Goal: Task Accomplishment & Management: Use online tool/utility

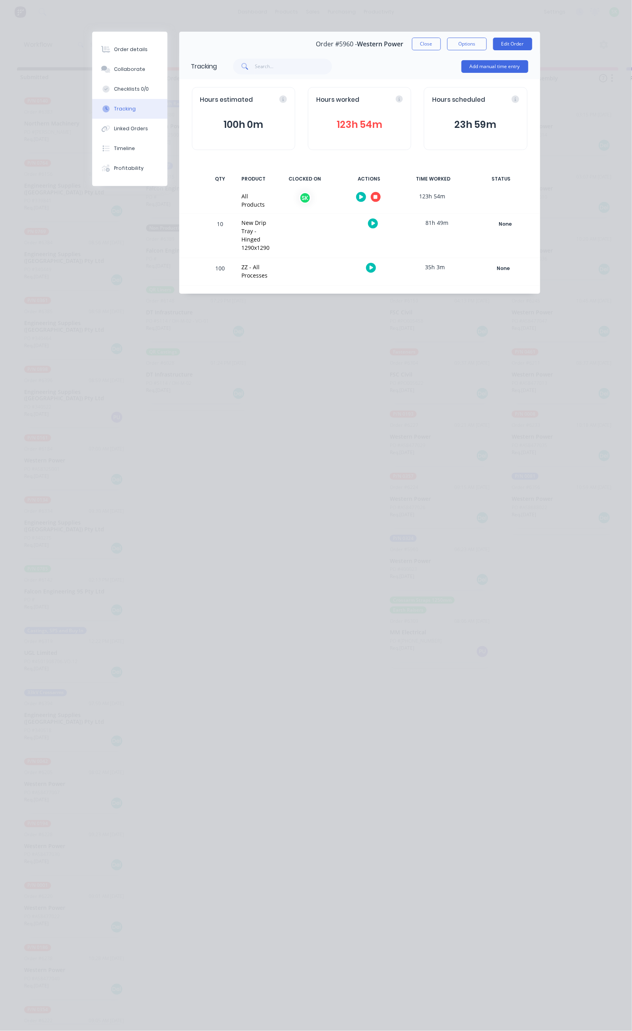
click at [378, 198] on icon "button" at bounding box center [376, 197] width 4 height 4
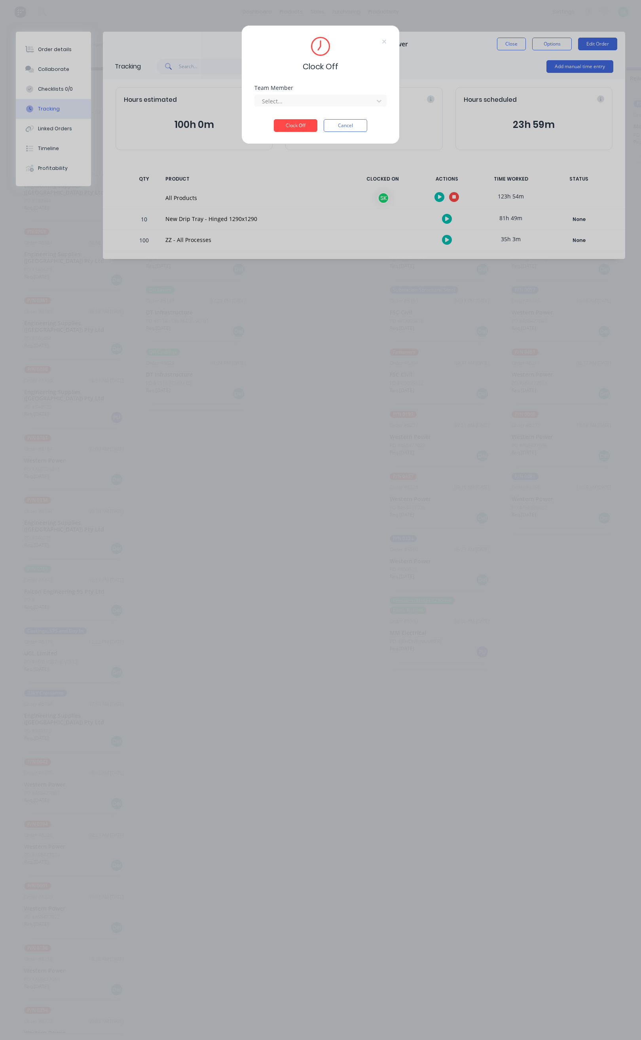
drag, startPoint x: 348, startPoint y: 107, endPoint x: 337, endPoint y: 107, distance: 11.1
click at [347, 107] on div "Team Member Select..." at bounding box center [321, 102] width 132 height 34
click at [337, 107] on div "Select..." at bounding box center [315, 101] width 113 height 12
click at [304, 118] on div "[PERSON_NAME]" at bounding box center [321, 118] width 132 height 15
click at [289, 126] on button "Clock Off" at bounding box center [296, 125] width 44 height 13
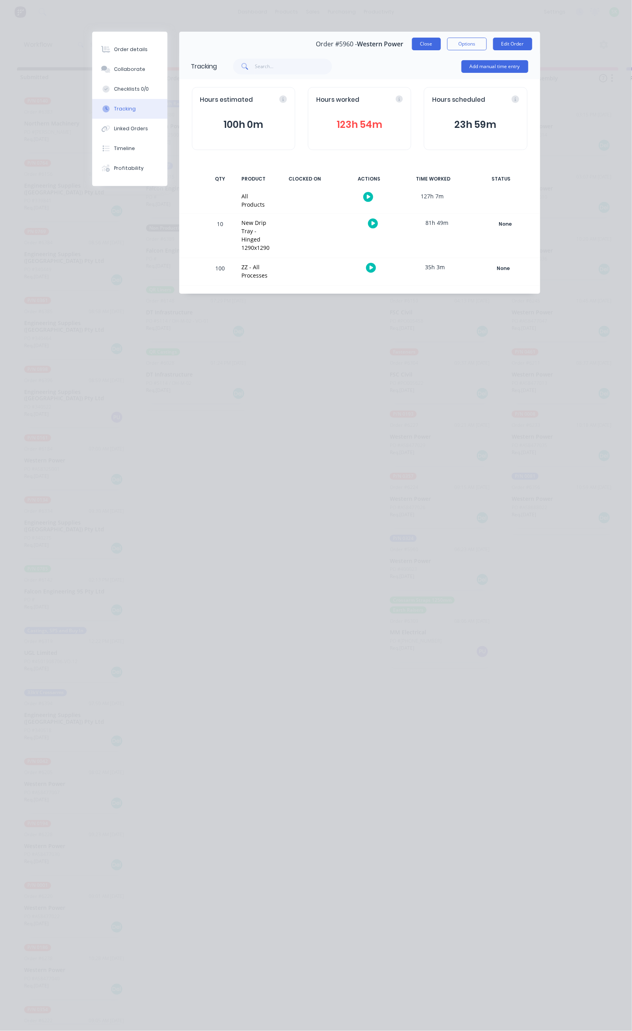
click at [441, 43] on button "Close" at bounding box center [426, 44] width 29 height 13
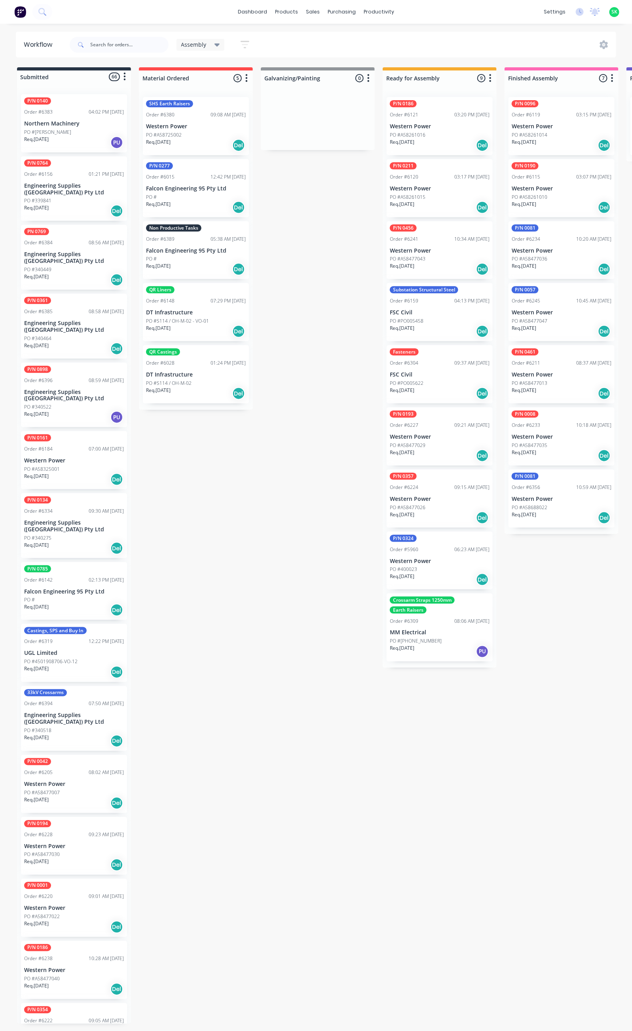
click at [443, 638] on div "PO #675-154271-0" at bounding box center [440, 641] width 100 height 7
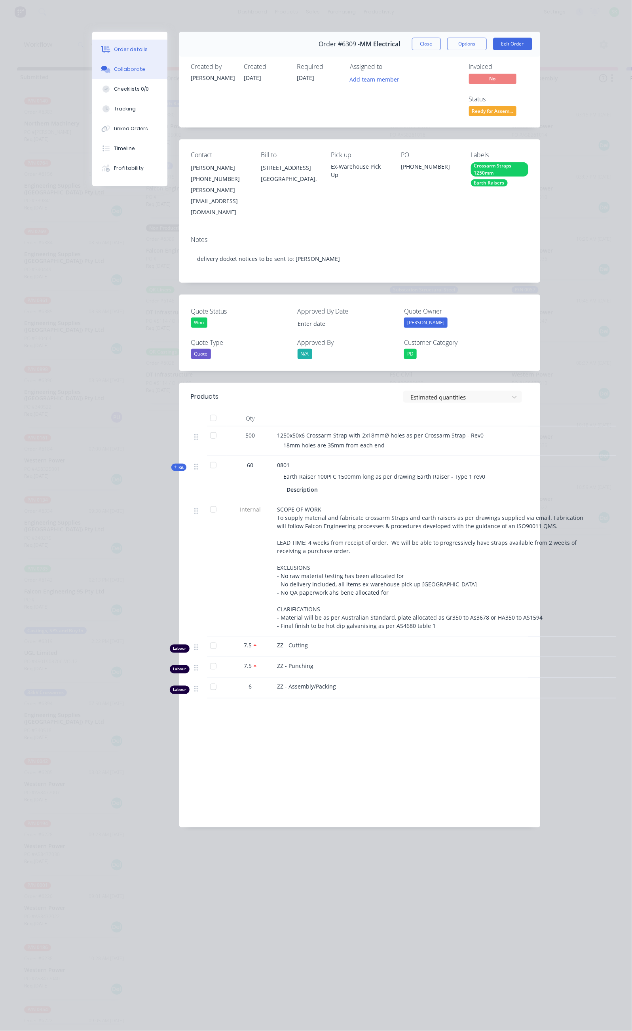
click at [92, 63] on button "Collaborate" at bounding box center [129, 69] width 75 height 20
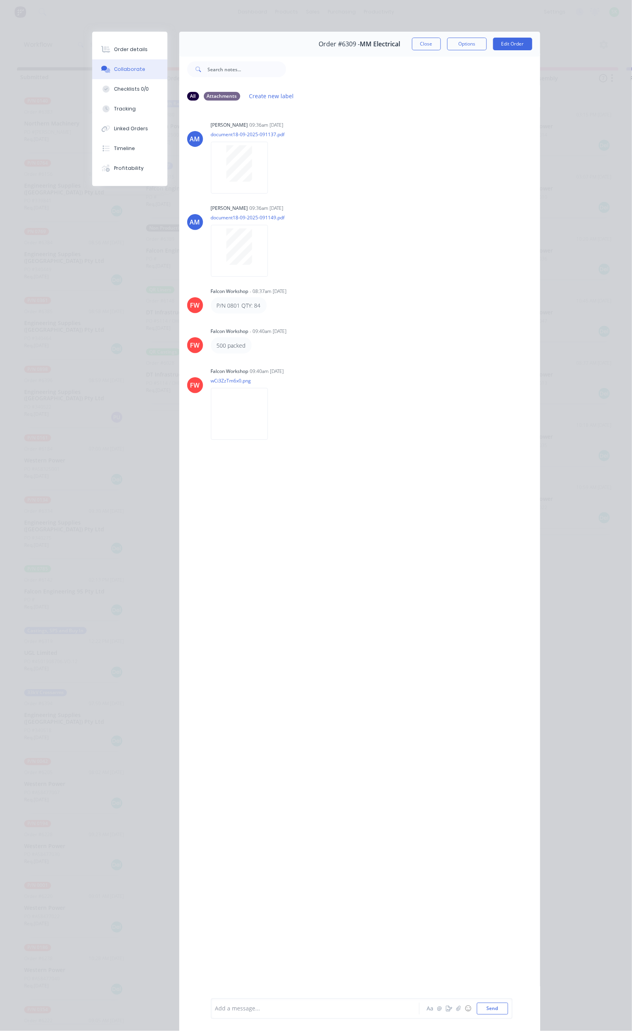
click at [217, 346] on div "500 packed" at bounding box center [231, 345] width 29 height 8
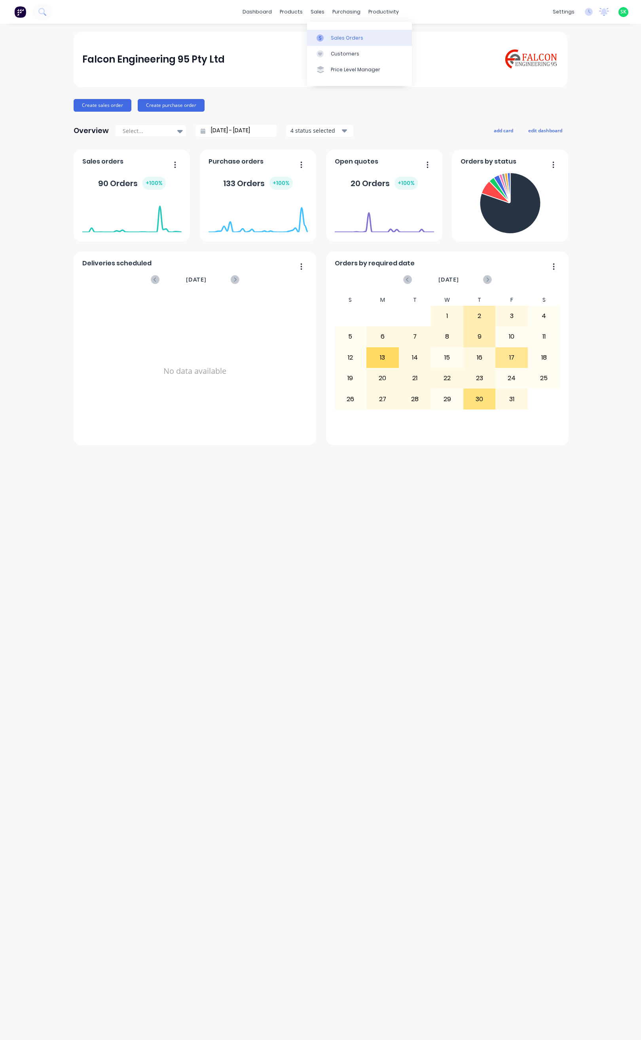
click at [329, 35] on link "Sales Orders" at bounding box center [359, 38] width 105 height 16
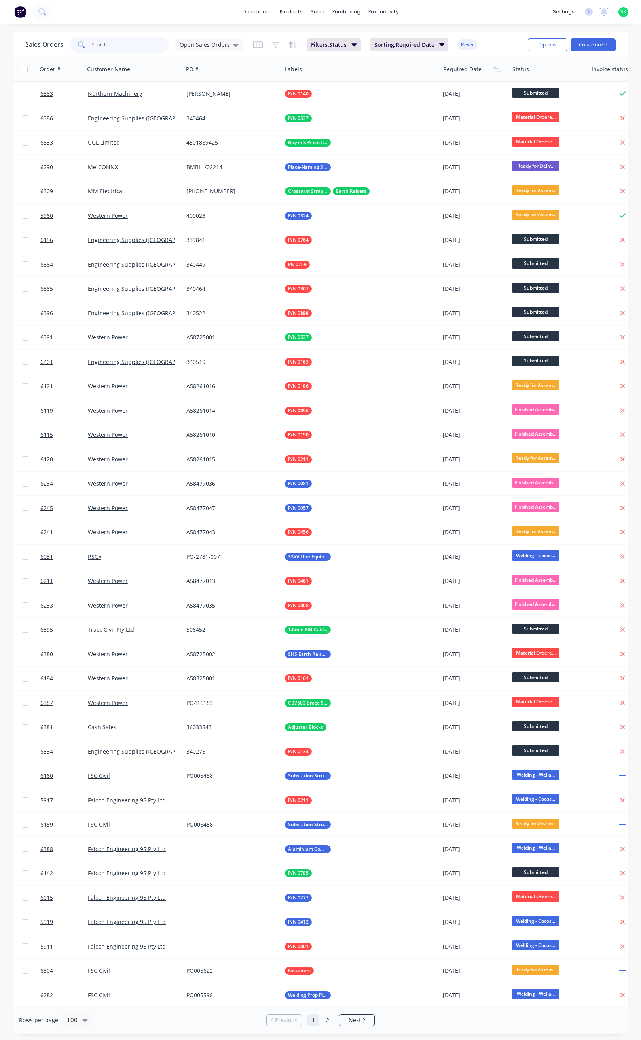
click at [102, 43] on input "text" at bounding box center [130, 45] width 77 height 16
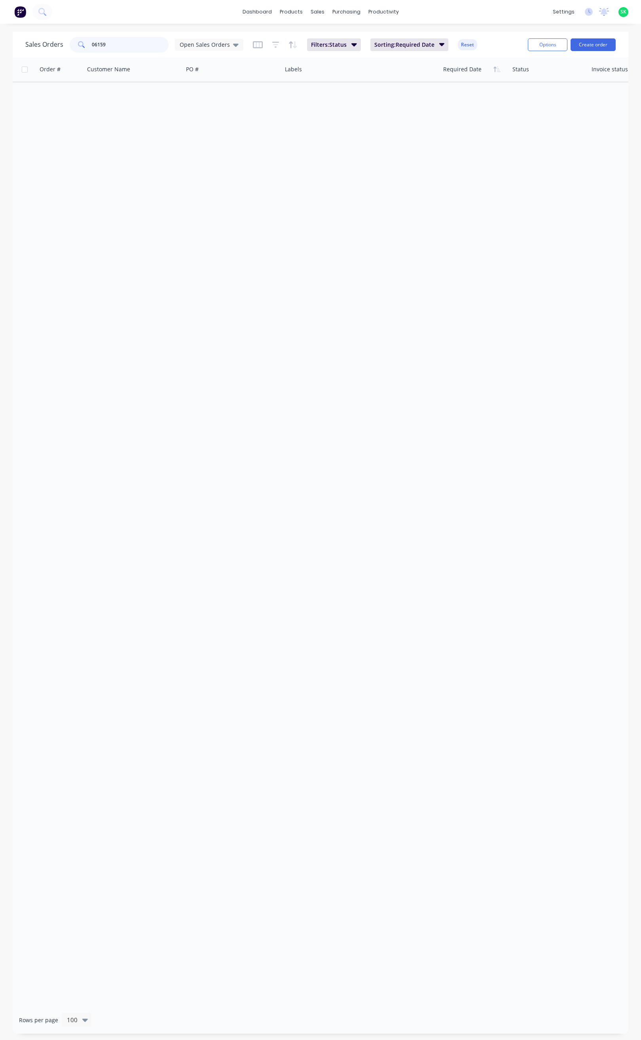
drag, startPoint x: 115, startPoint y: 43, endPoint x: 89, endPoint y: 44, distance: 26.2
click at [89, 44] on div "06159" at bounding box center [119, 45] width 99 height 16
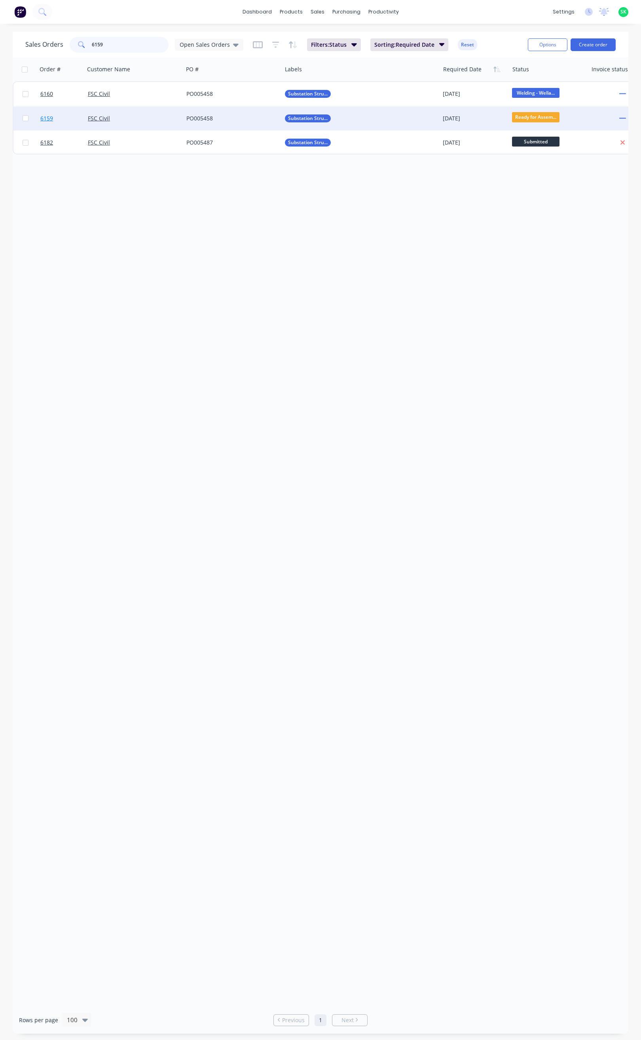
type input "6159"
click at [44, 116] on span "6159" at bounding box center [46, 118] width 13 height 8
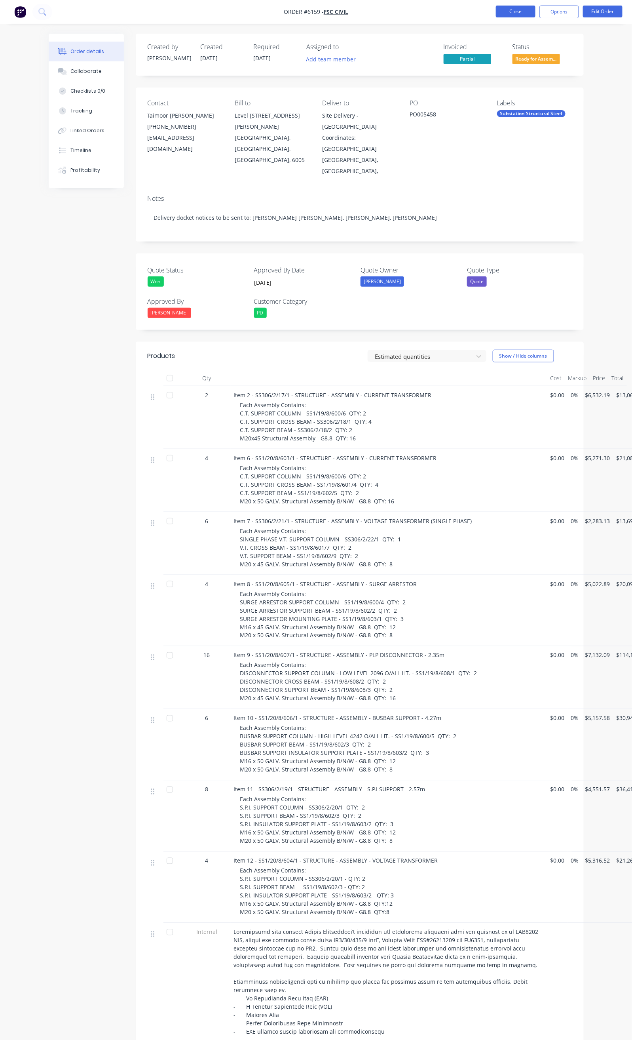
click at [504, 9] on button "Close" at bounding box center [516, 12] width 40 height 12
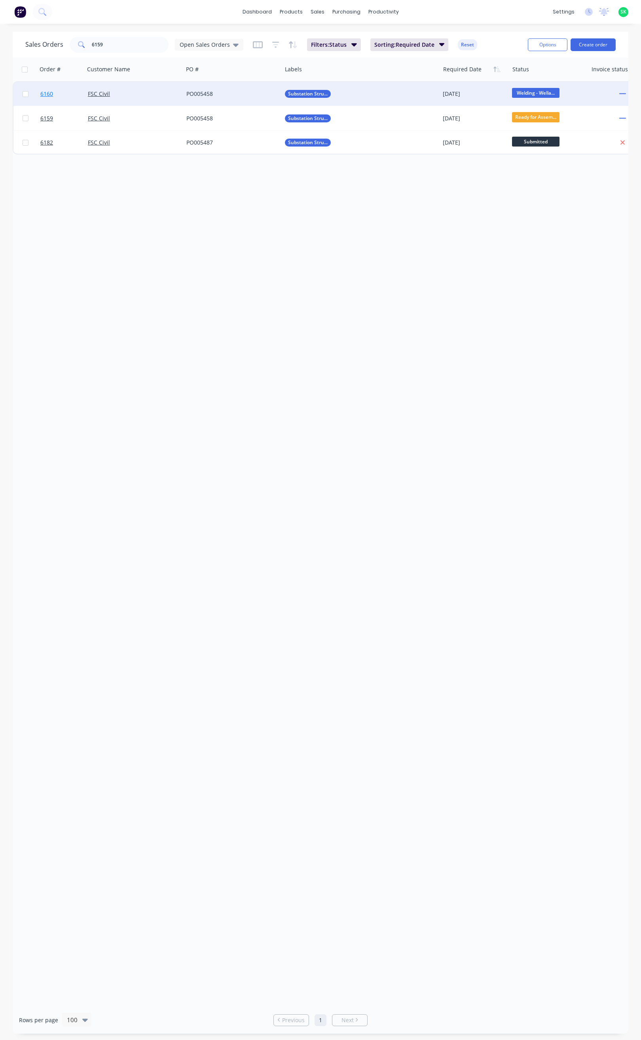
click at [49, 93] on span "6160" at bounding box center [46, 94] width 13 height 8
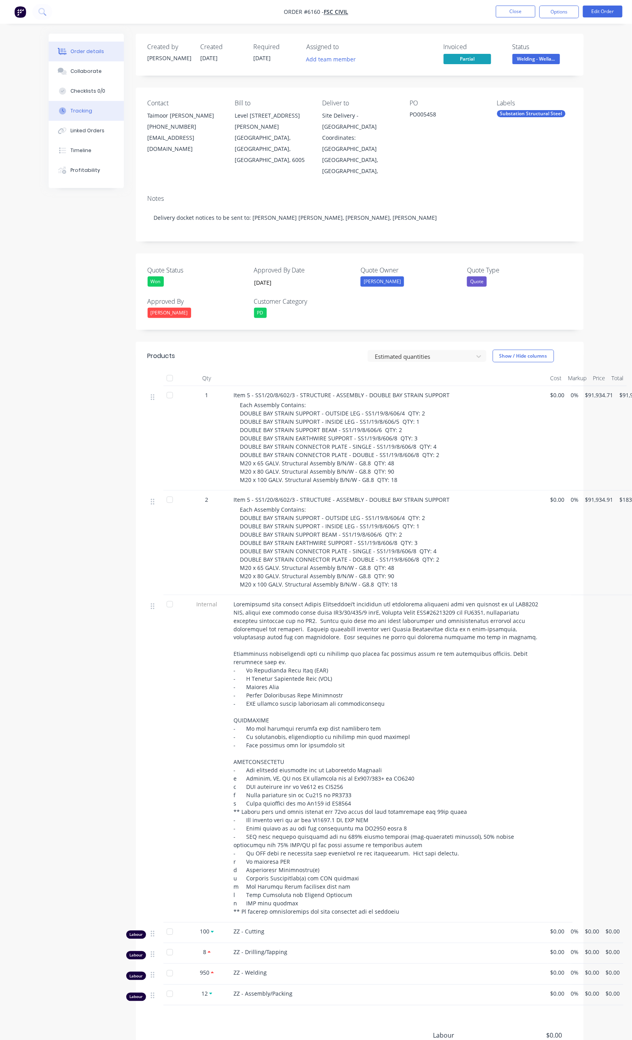
click at [53, 107] on button "Tracking" at bounding box center [86, 111] width 75 height 20
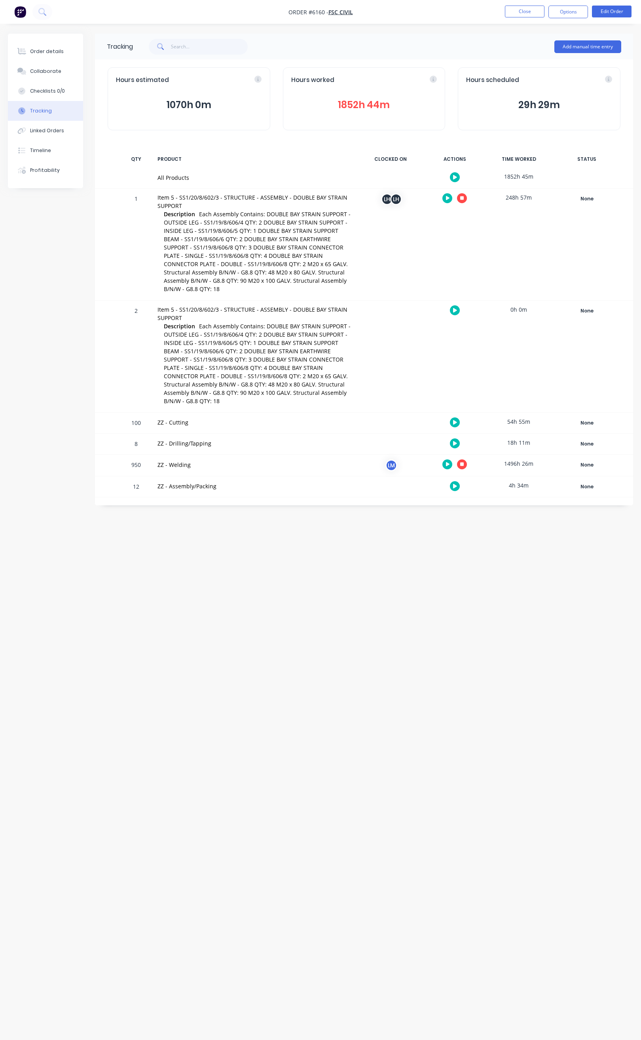
click at [451, 487] on button "button" at bounding box center [455, 486] width 10 height 10
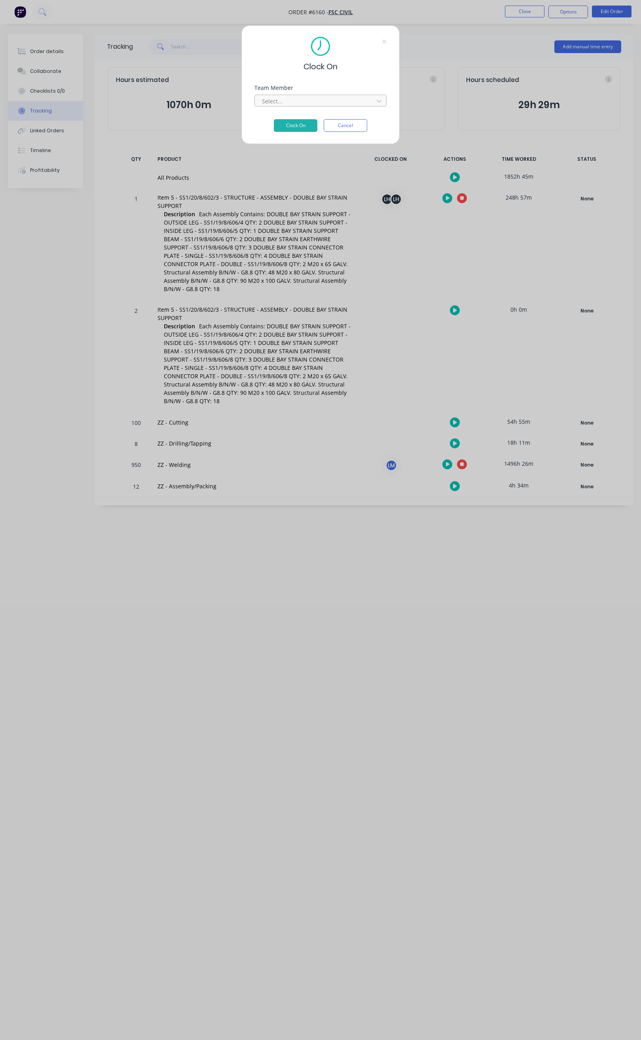
click at [320, 101] on div at bounding box center [315, 101] width 108 height 10
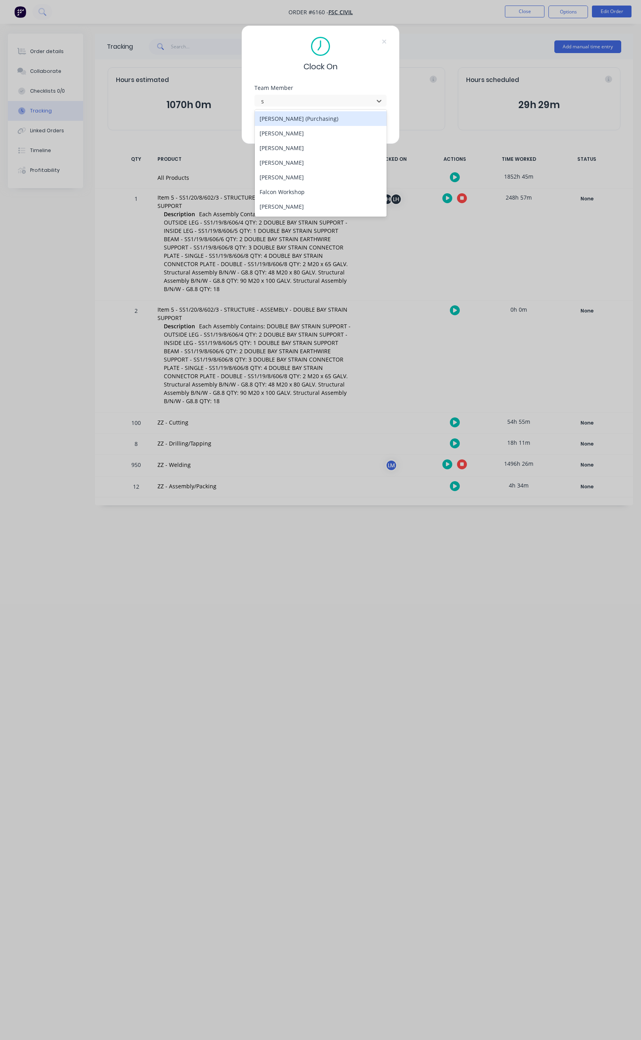
type input "st"
click at [301, 131] on div "[PERSON_NAME]" at bounding box center [321, 133] width 132 height 15
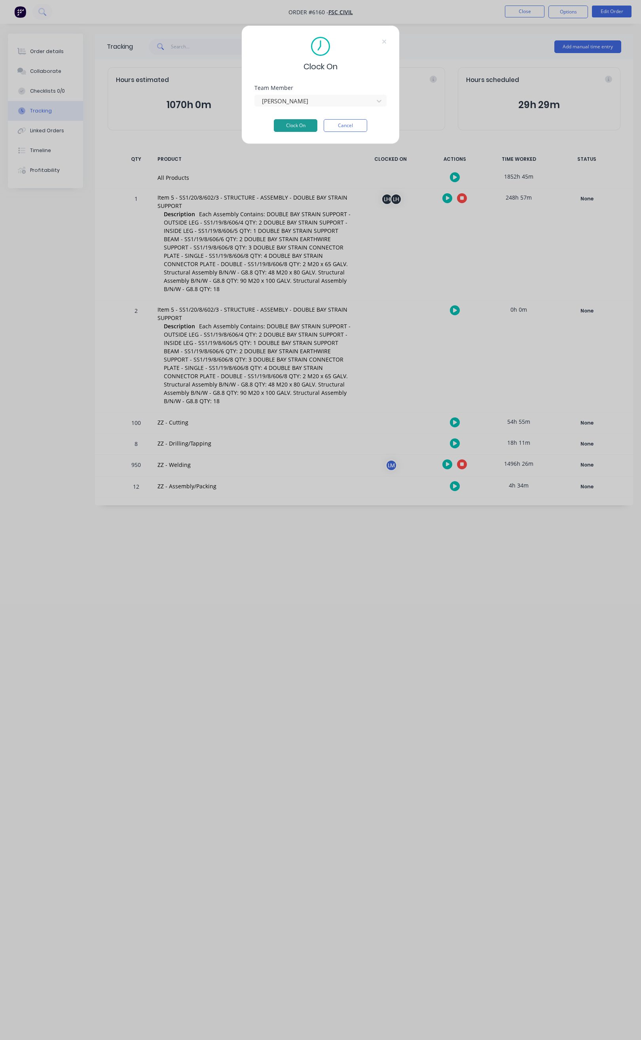
click at [299, 122] on button "Clock On" at bounding box center [296, 125] width 44 height 13
